Goal: Task Accomplishment & Management: Manage account settings

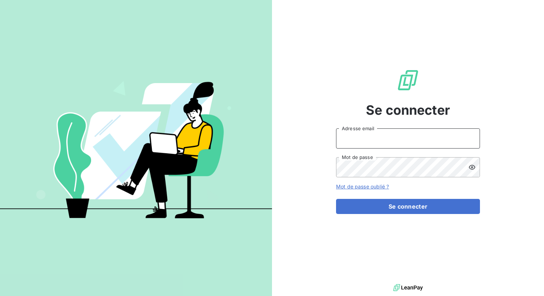
click at [355, 137] on input "Adresse email" at bounding box center [408, 138] width 144 height 20
type input "admin@sonatelfixe"
click at [336, 199] on button "Se connecter" at bounding box center [408, 206] width 144 height 15
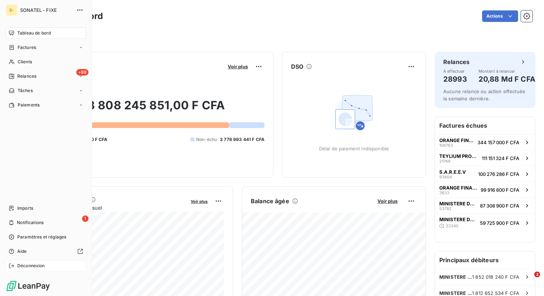
click at [19, 265] on span "Déconnexion" at bounding box center [31, 265] width 28 height 6
